Goal: Find specific page/section: Find specific page/section

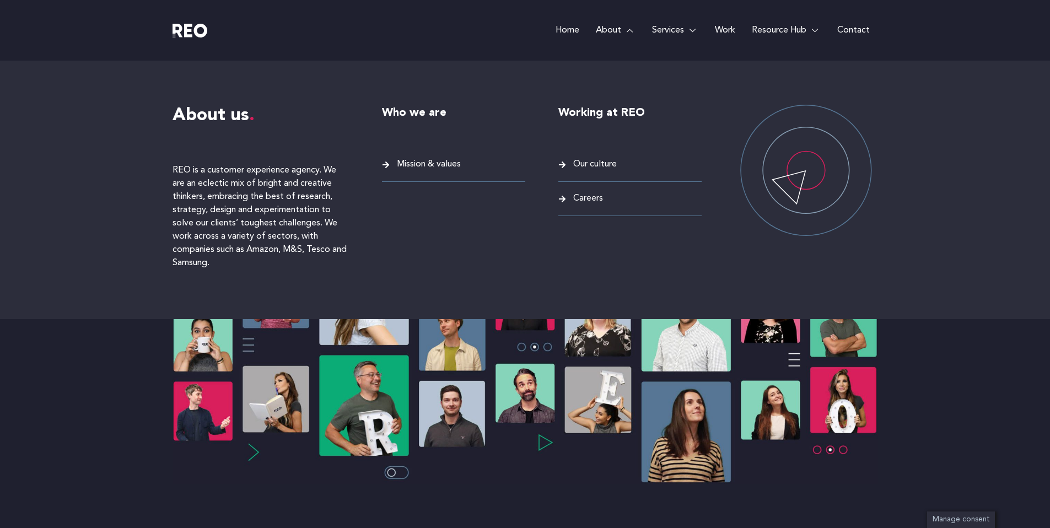
click at [621, 30] on link "About" at bounding box center [616, 30] width 56 height 61
click at [578, 203] on span "Careers" at bounding box center [587, 198] width 33 height 15
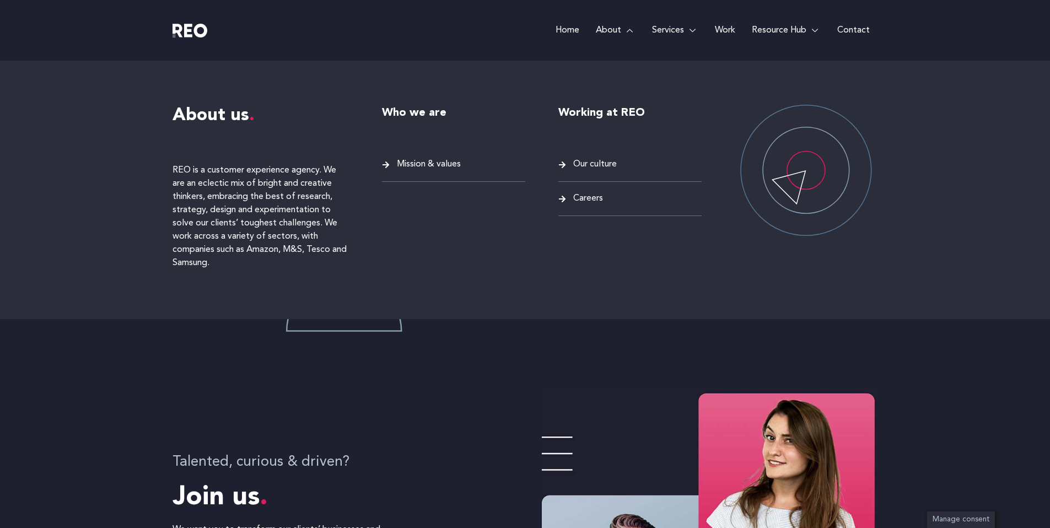
click at [582, 198] on span "Careers" at bounding box center [587, 198] width 33 height 15
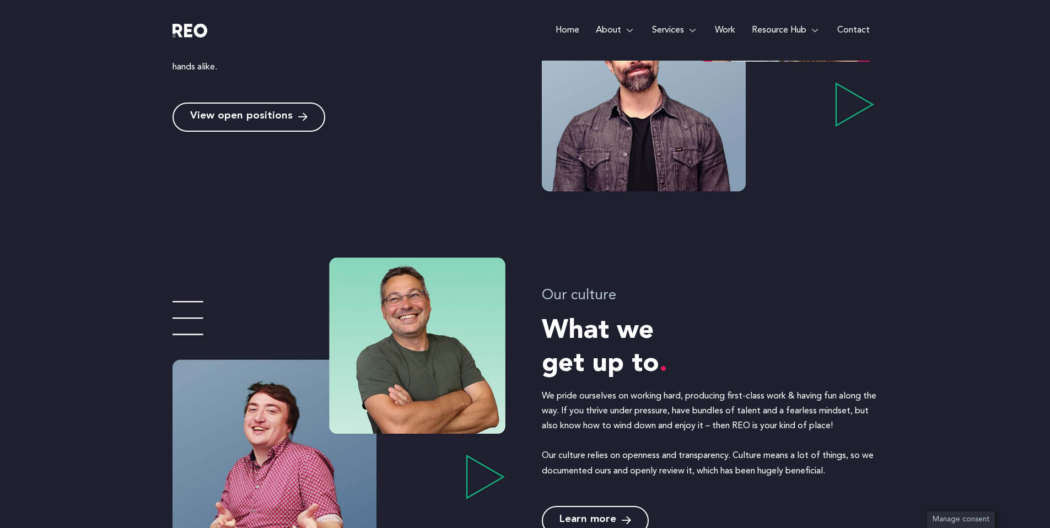
scroll to position [603, 0]
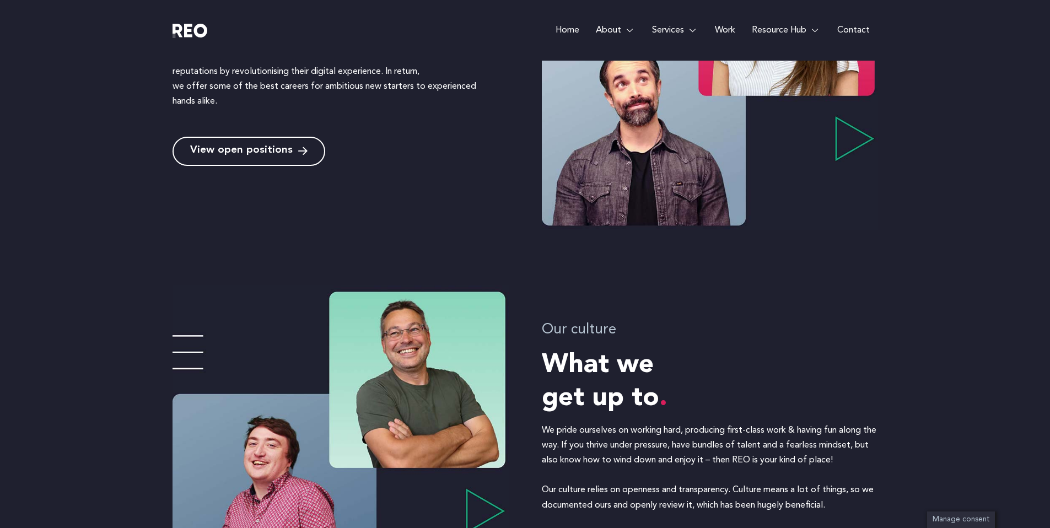
click at [217, 150] on span "View open positions" at bounding box center [241, 151] width 103 height 10
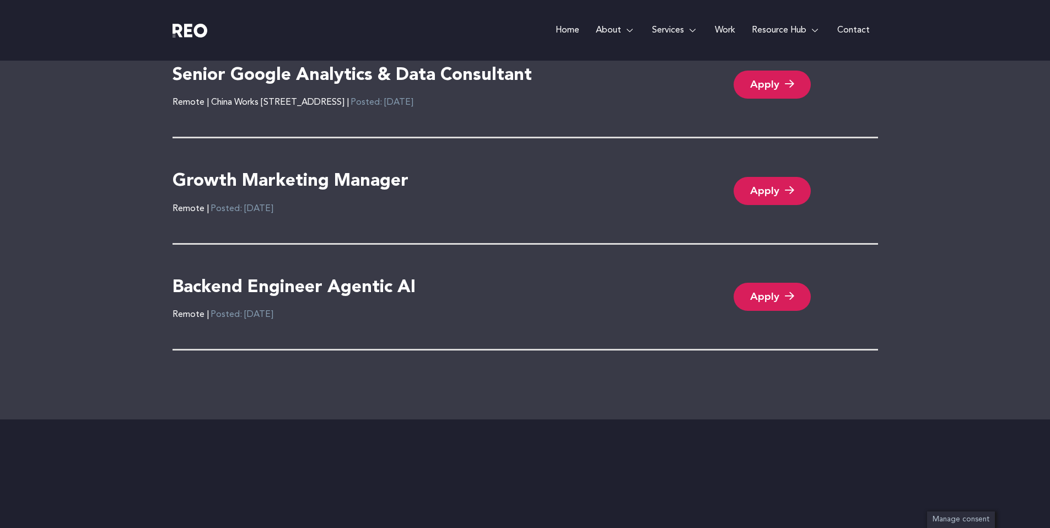
scroll to position [2431, 0]
